Goal: Download file/media

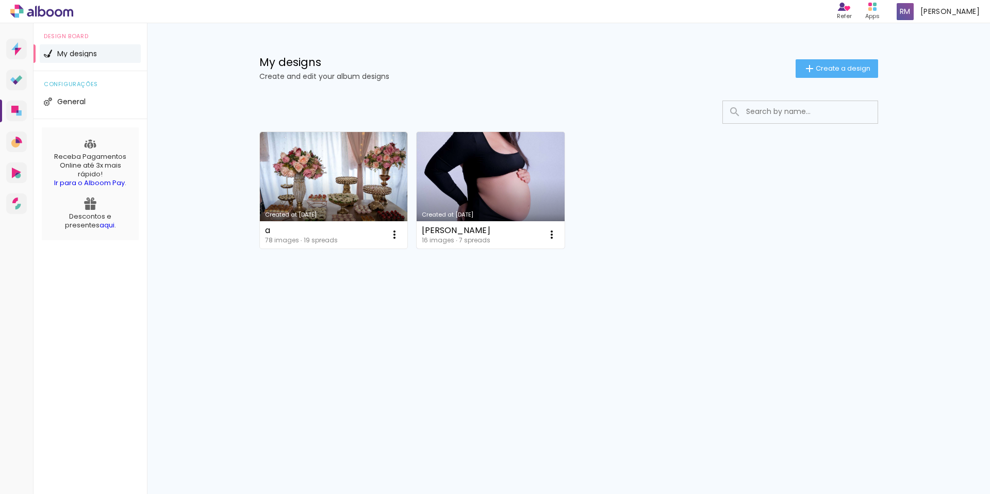
click at [504, 196] on link "Created at [DATE]" at bounding box center [491, 190] width 148 height 116
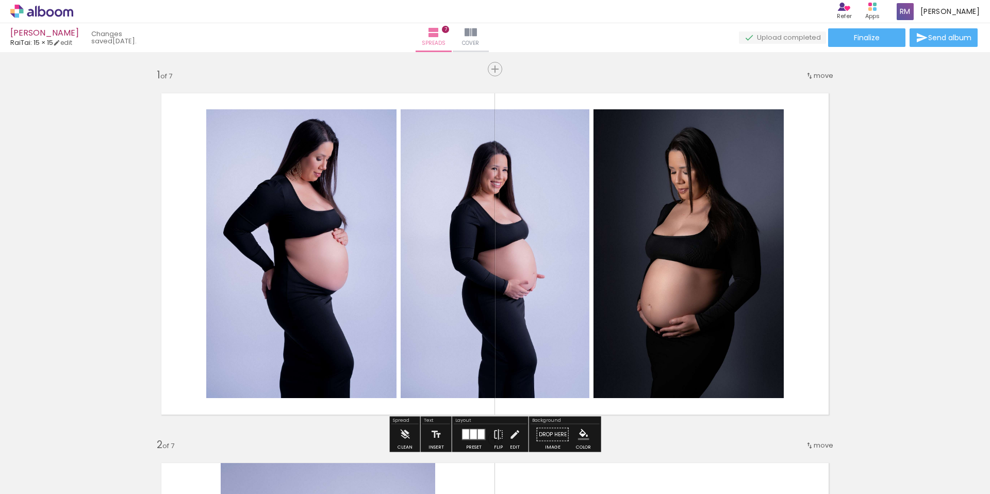
scroll to position [3, 0]
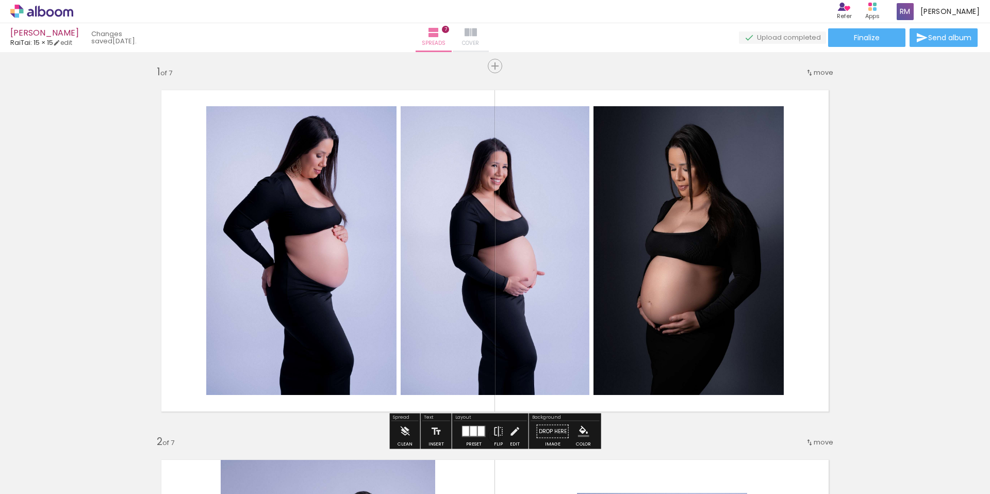
click at [479, 39] on span "Cover" at bounding box center [470, 43] width 17 height 9
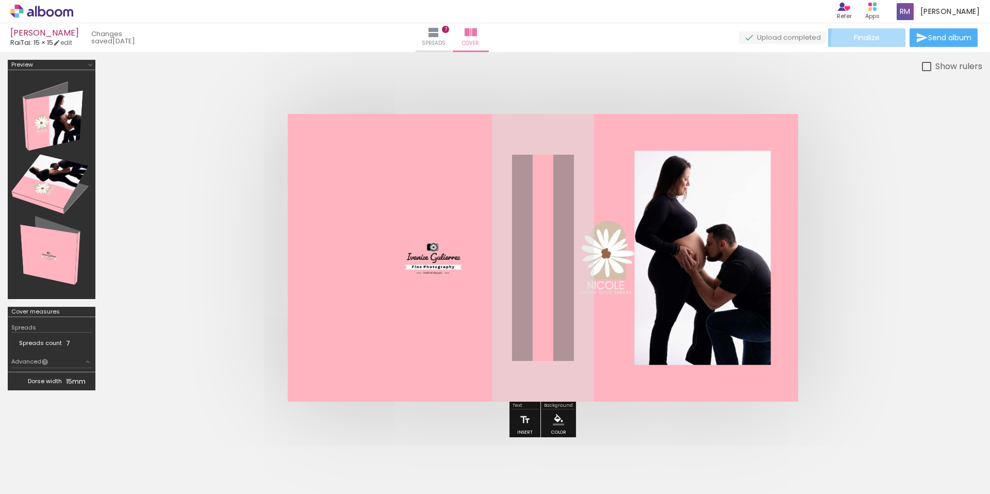
click at [876, 41] on span "Finalize" at bounding box center [867, 37] width 26 height 7
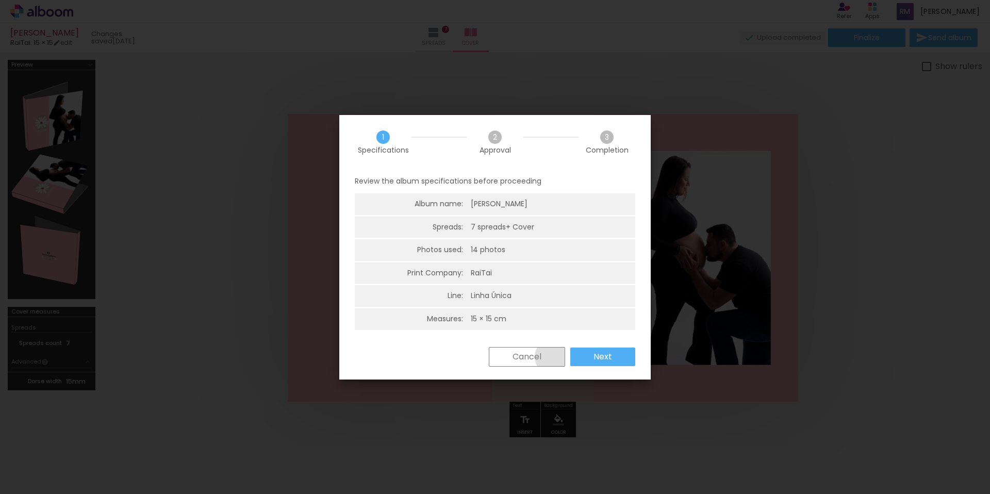
click at [553, 357] on paper-button "Cancel" at bounding box center [527, 357] width 76 height 20
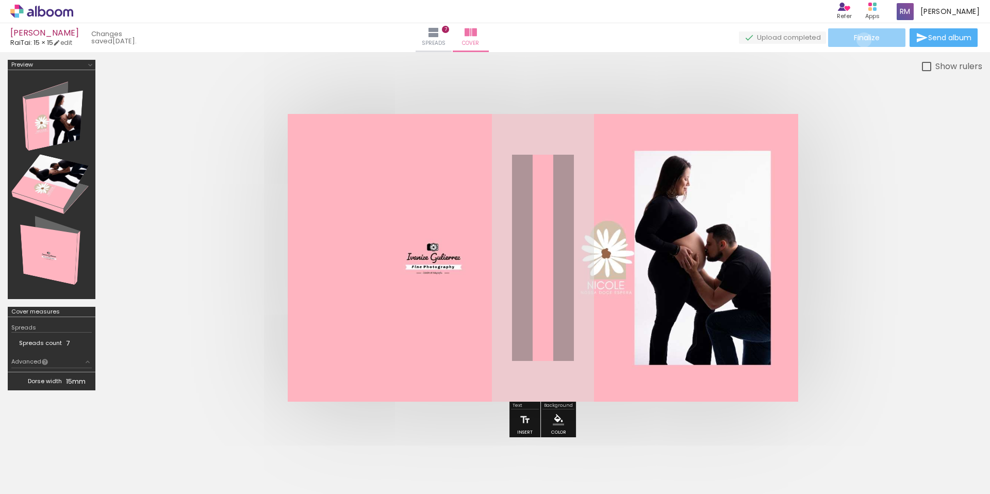
click at [861, 40] on span "Finalize" at bounding box center [867, 37] width 26 height 7
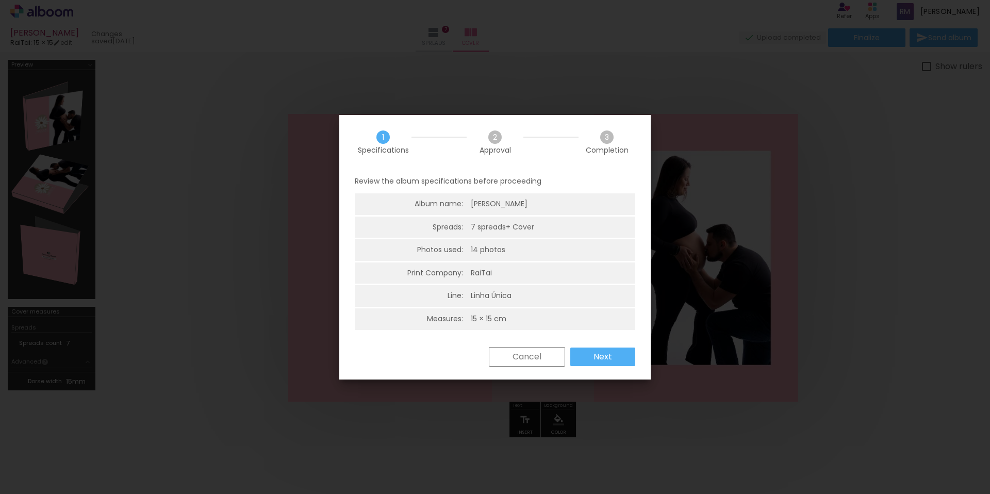
click at [0, 0] on slot "Next" at bounding box center [0, 0] width 0 height 0
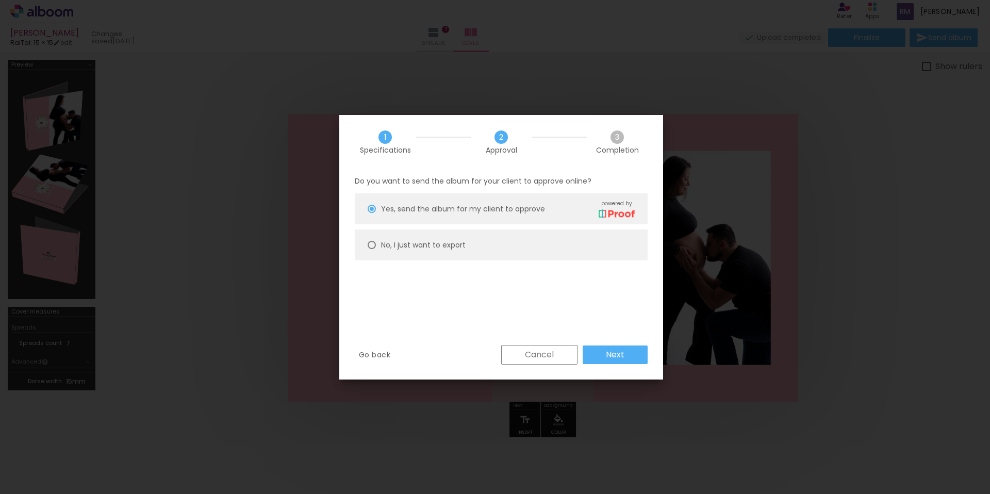
scroll to position [1, 0]
click at [0, 0] on slot "No, I just want to export" at bounding box center [0, 0] width 0 height 0
type paper-radio-button "on"
click at [0, 0] on slot "Next" at bounding box center [0, 0] width 0 height 0
type input "High, 300 DPI"
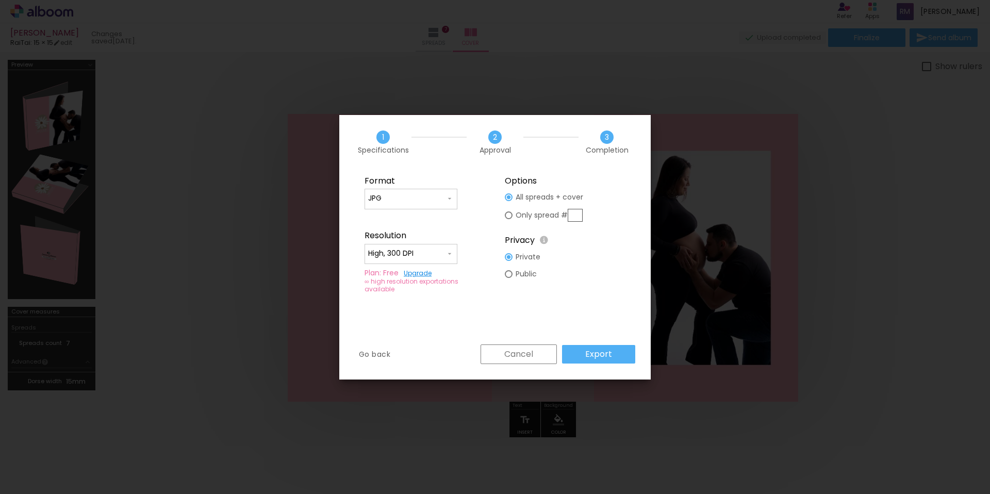
click at [620, 352] on paper-button "Export" at bounding box center [598, 354] width 73 height 19
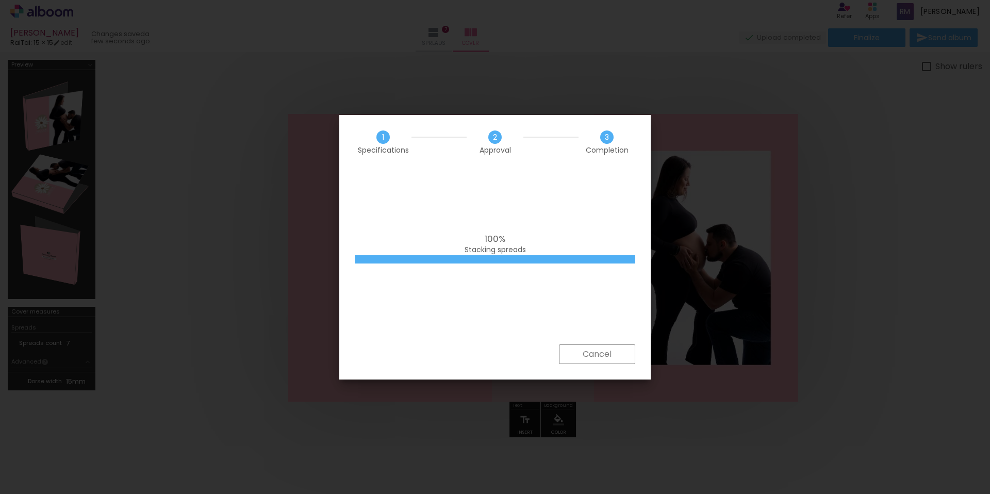
click at [500, 327] on div "100% Stacking spreads" at bounding box center [494, 256] width 311 height 175
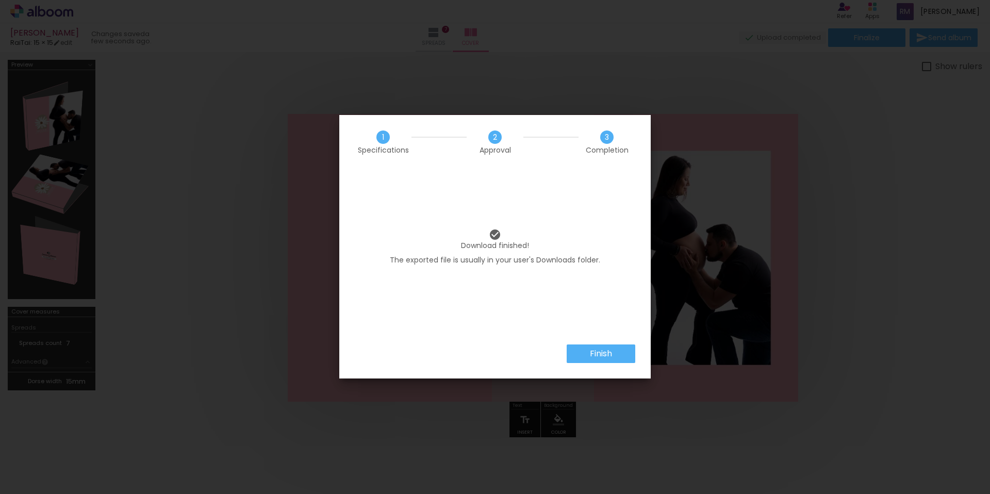
click at [602, 346] on paper-button "Finish" at bounding box center [601, 353] width 69 height 19
